Goal: Information Seeking & Learning: Understand process/instructions

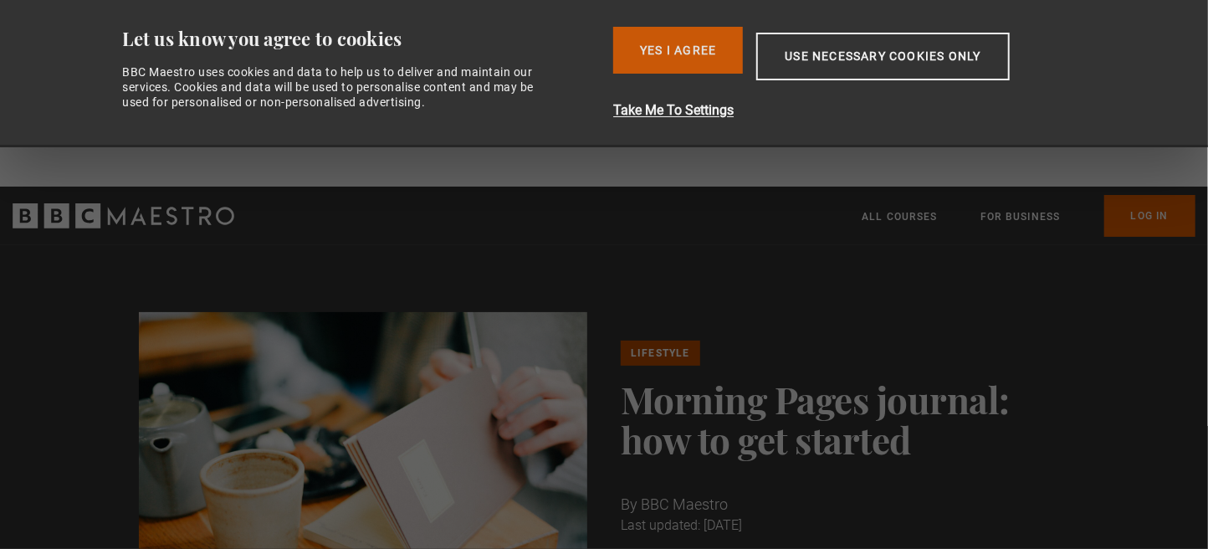
click at [726, 74] on button "Yes I Agree" at bounding box center [678, 50] width 130 height 47
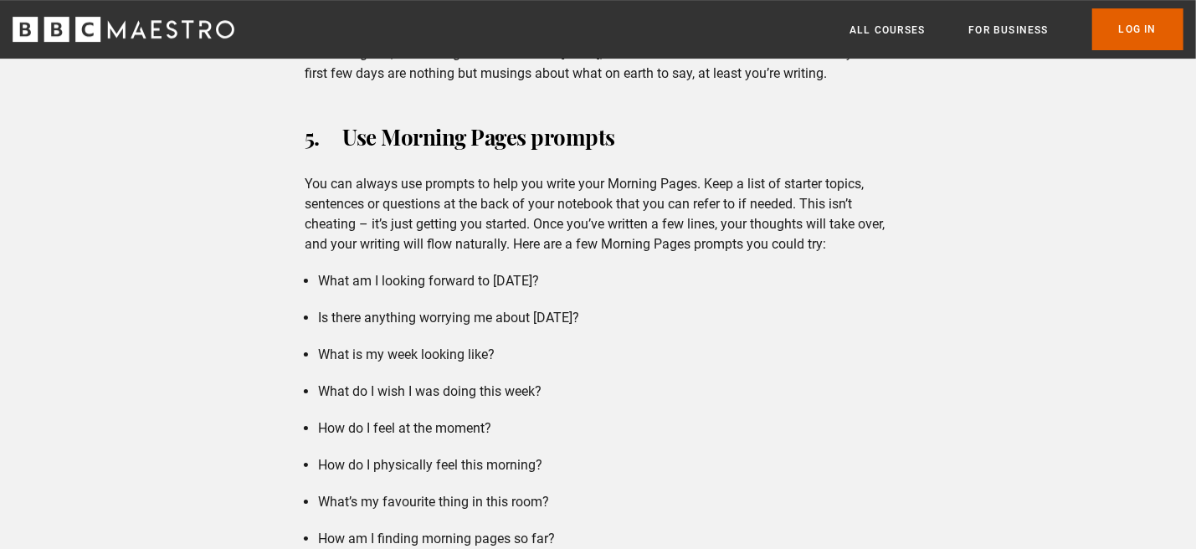
scroll to position [3263, 0]
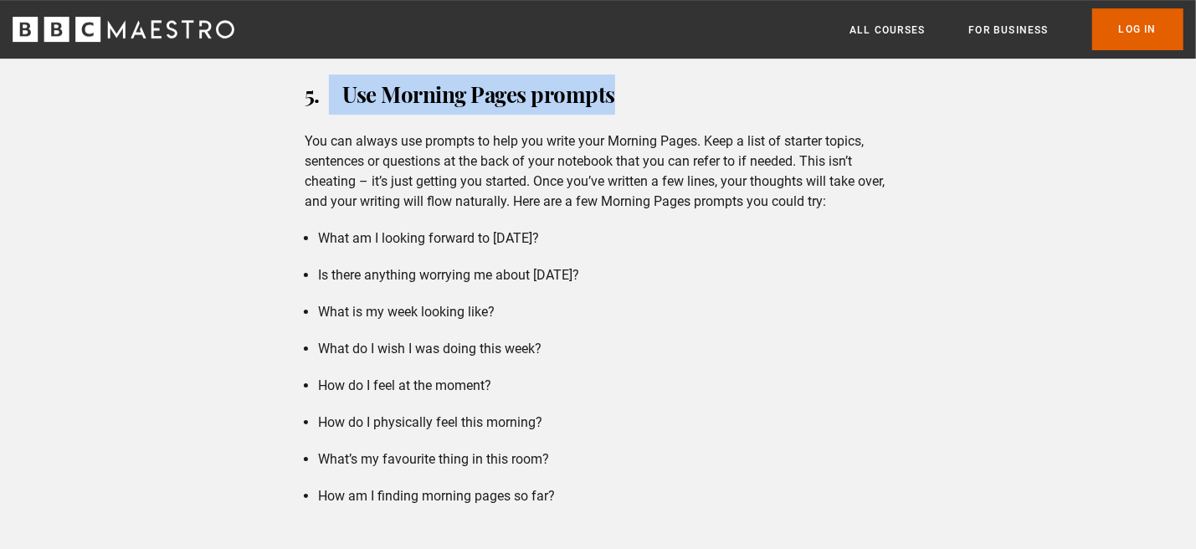
drag, startPoint x: 331, startPoint y: 70, endPoint x: 628, endPoint y: 74, distance: 297.1
click at [628, 74] on h3 "5. Use Morning Pages prompts" at bounding box center [598, 94] width 587 height 40
copy h3 "Use Morning Pages prompts"
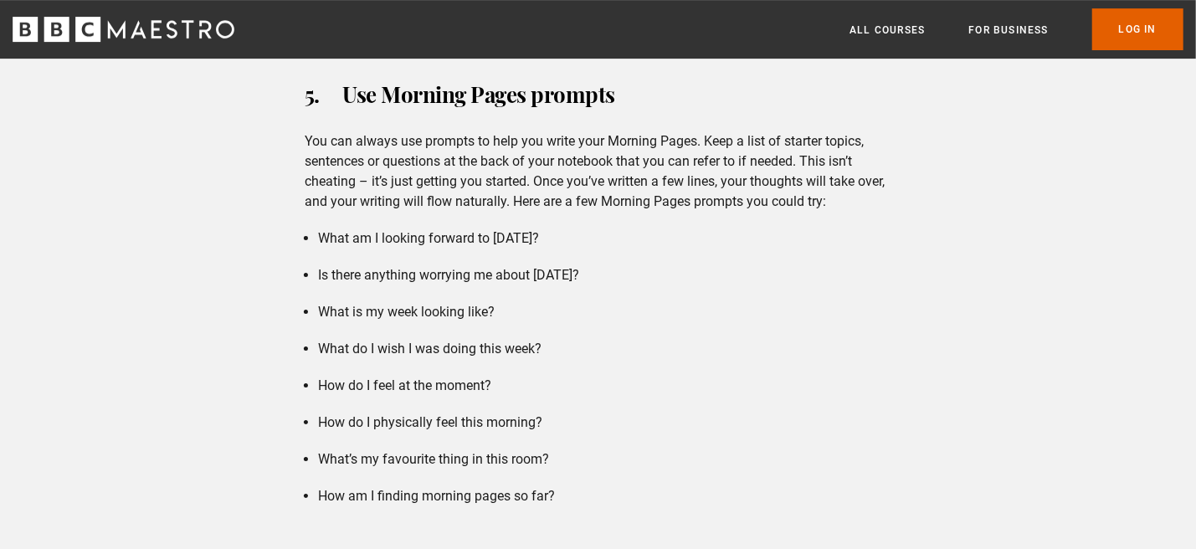
click at [752, 228] on li "What am I looking forward to [DATE]?" at bounding box center [604, 238] width 573 height 20
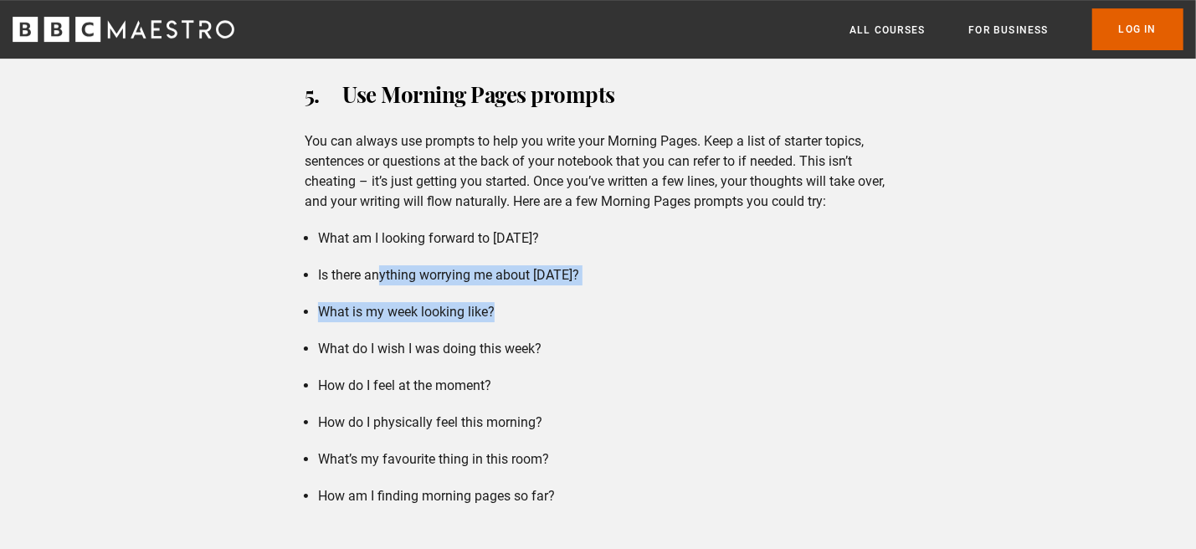
drag, startPoint x: 427, startPoint y: 250, endPoint x: 510, endPoint y: 269, distance: 85.7
click at [510, 269] on ul "What am I looking forward to [DATE]? Is there anything worrying me about [DATE]…" at bounding box center [598, 367] width 587 height 278
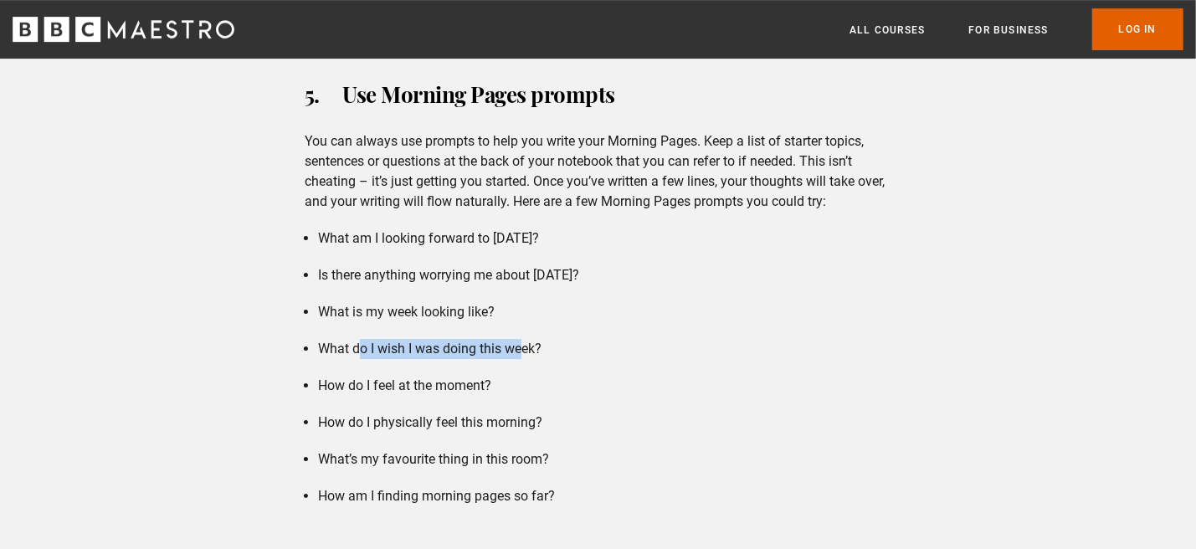
drag, startPoint x: 362, startPoint y: 321, endPoint x: 521, endPoint y: 322, distance: 159.0
click at [521, 339] on li "What do I wish I was doing this week?" at bounding box center [604, 349] width 573 height 20
click at [449, 376] on li "How do I feel at the moment?" at bounding box center [604, 386] width 573 height 20
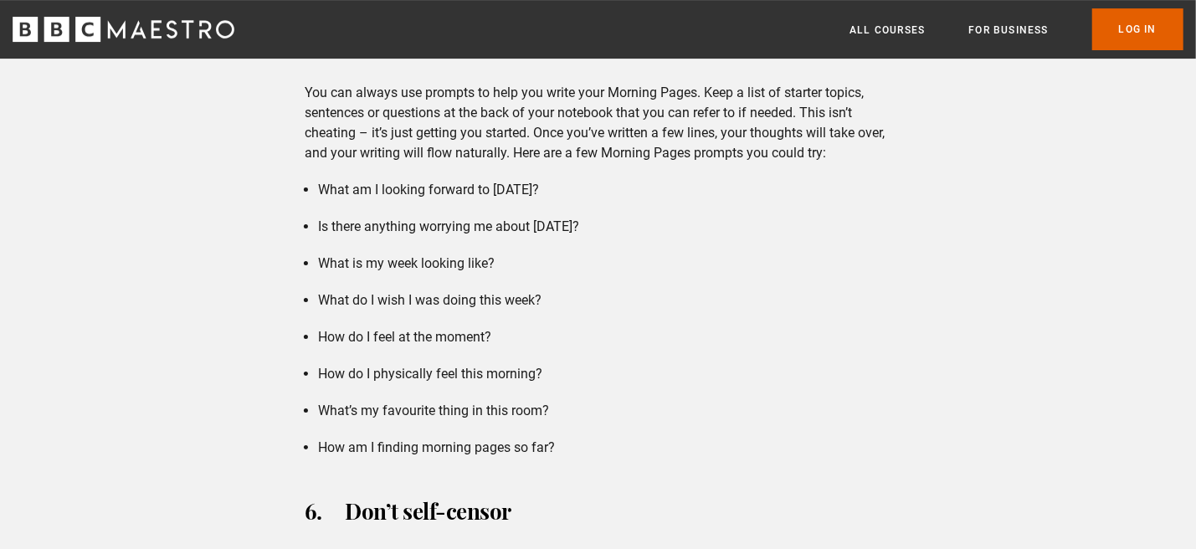
scroll to position [3347, 0]
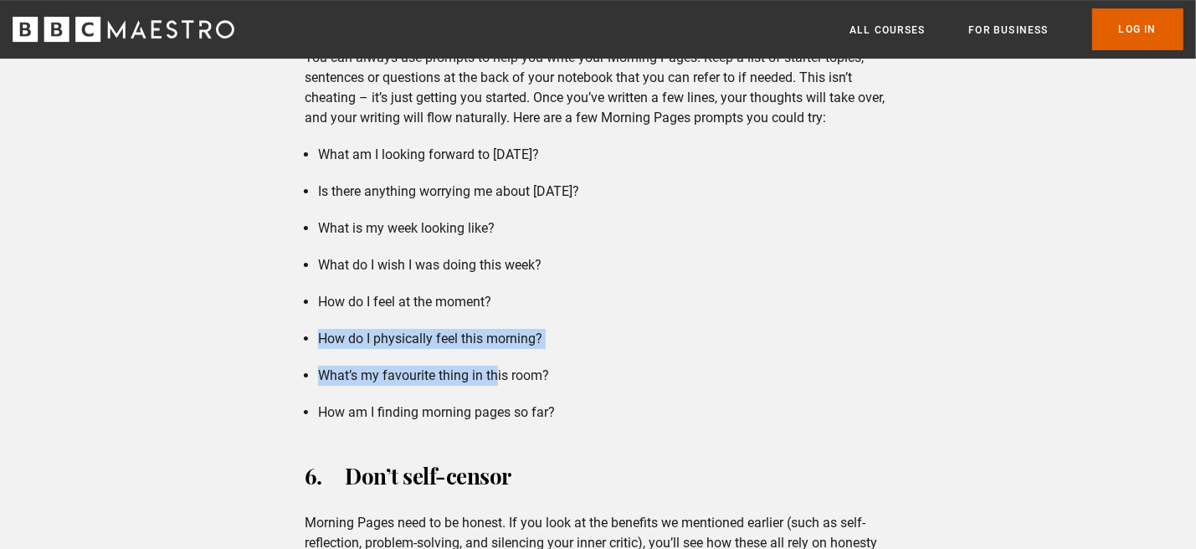
drag, startPoint x: 420, startPoint y: 325, endPoint x: 496, endPoint y: 331, distance: 76.4
click at [496, 331] on ul "What am I looking forward to [DATE]? Is there anything worrying me about [DATE]…" at bounding box center [598, 284] width 587 height 278
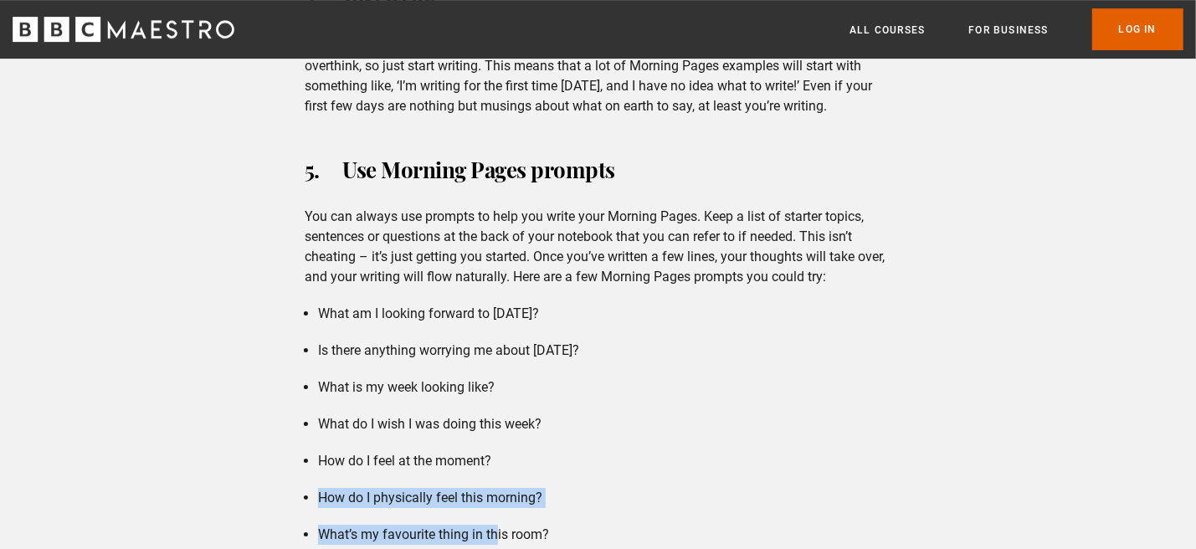
scroll to position [3096, 0]
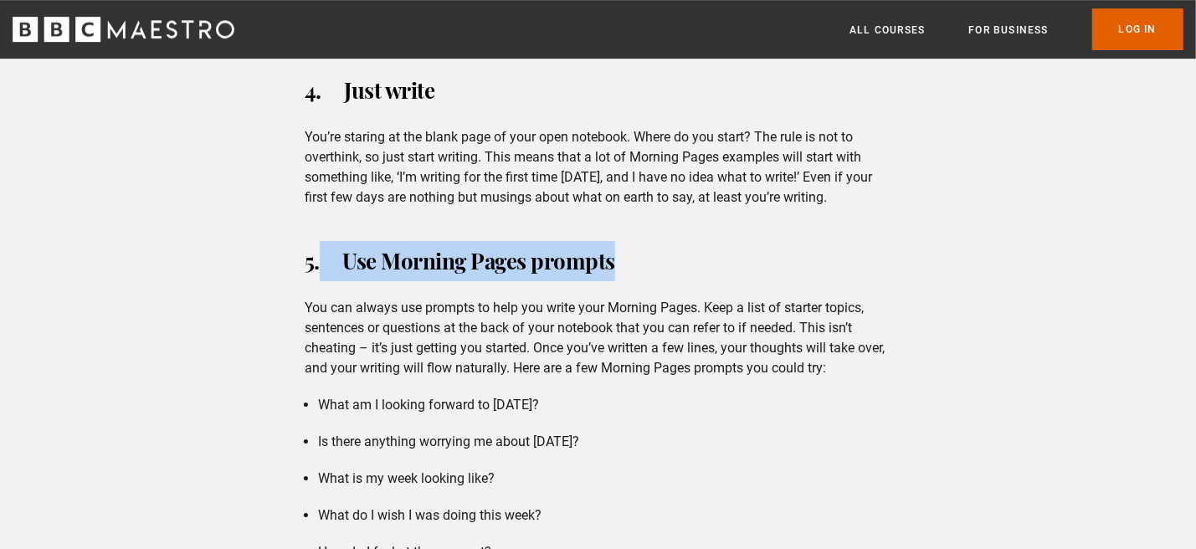
drag, startPoint x: 319, startPoint y: 223, endPoint x: 705, endPoint y: 220, distance: 385.8
click at [705, 241] on h3 "5. Use Morning Pages prompts" at bounding box center [598, 261] width 587 height 40
copy h3 "Use Morning Pages prompts"
